Goal: Go to known website: Access a specific website the user already knows

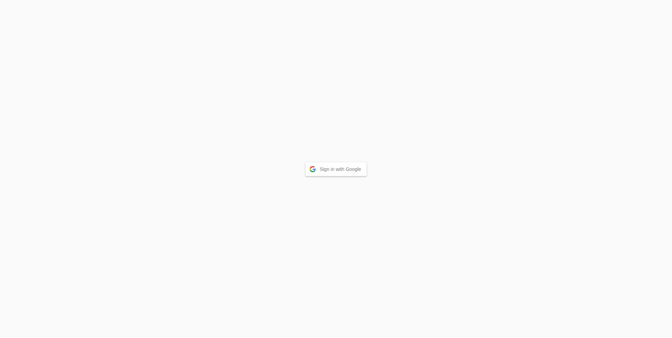
click at [351, 170] on button "Sign in with Google" at bounding box center [335, 169] width 61 height 14
